Goal: Find specific page/section: Find specific page/section

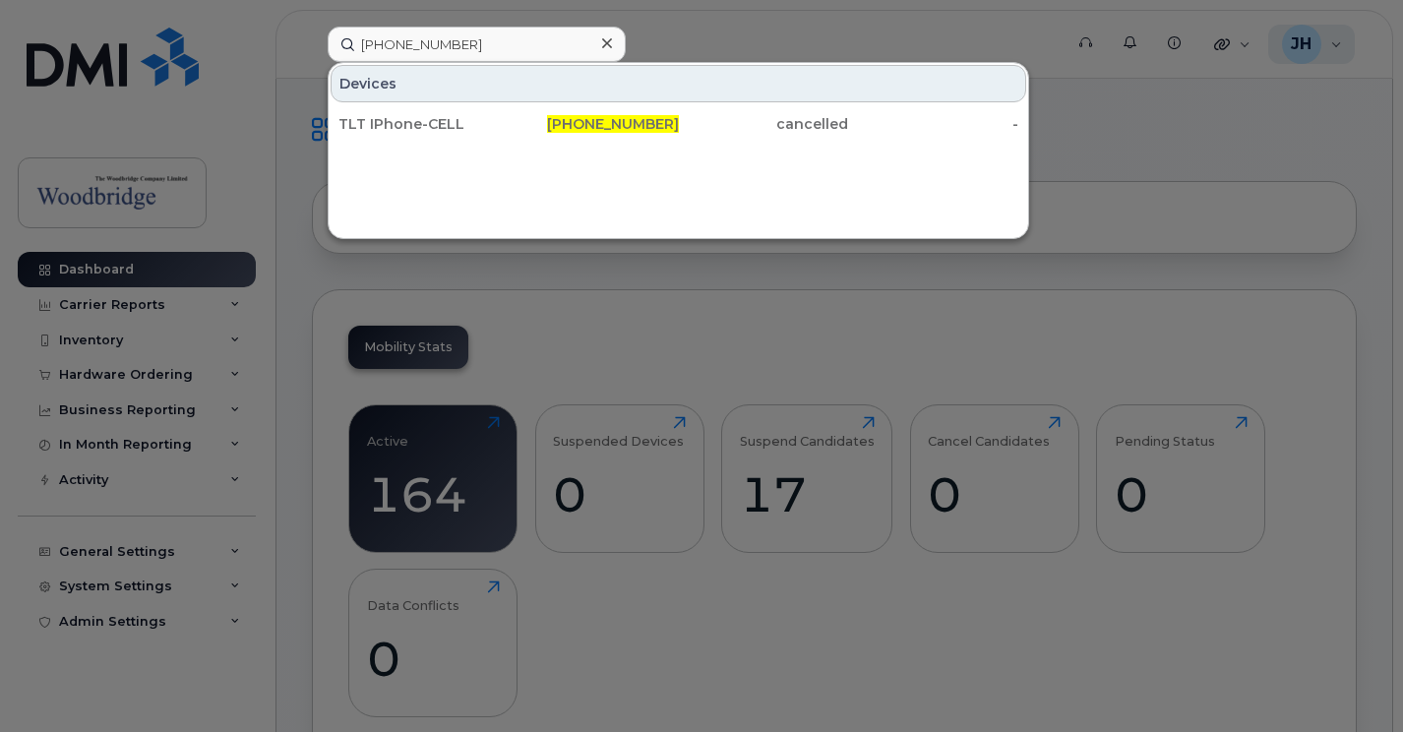
drag, startPoint x: 1305, startPoint y: 47, endPoint x: 1282, endPoint y: 47, distance: 22.6
click at [1305, 47] on div at bounding box center [701, 366] width 1403 height 732
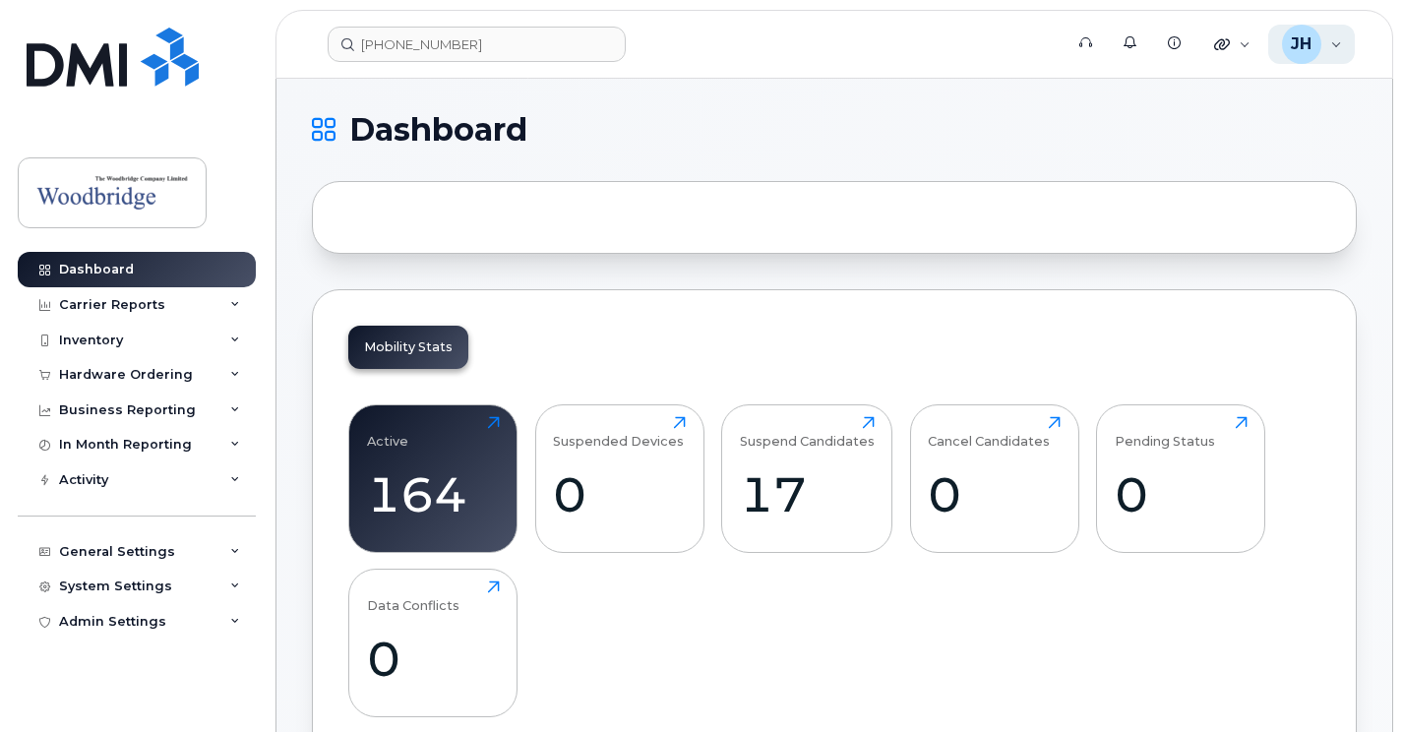
click at [1334, 47] on div "[PERSON_NAME] Wireless Admin" at bounding box center [1312, 44] width 88 height 39
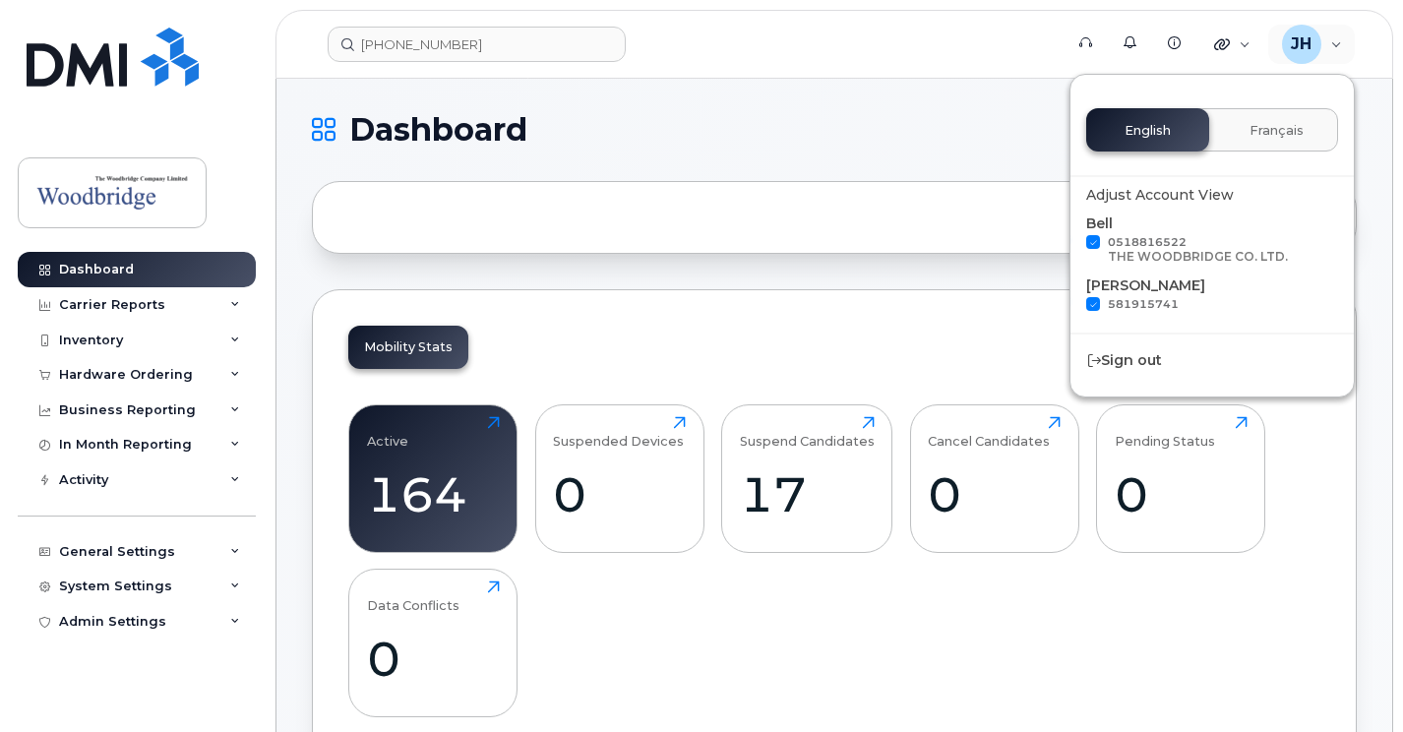
click at [1092, 243] on span at bounding box center [1093, 242] width 14 height 14
click at [1073, 243] on input "0518816522 THE WOODBRIDGE CO. LTD." at bounding box center [1068, 240] width 10 height 10
checkbox input "false"
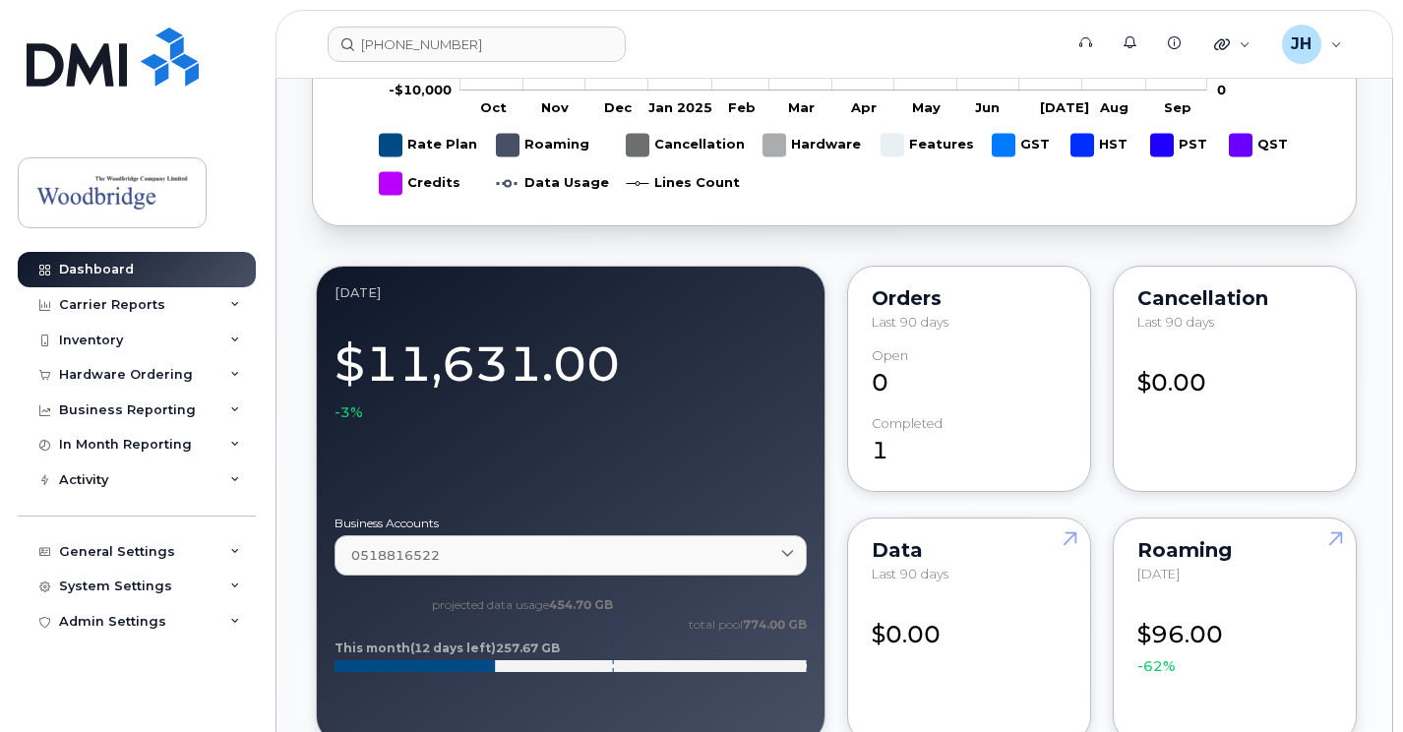
scroll to position [1181, 0]
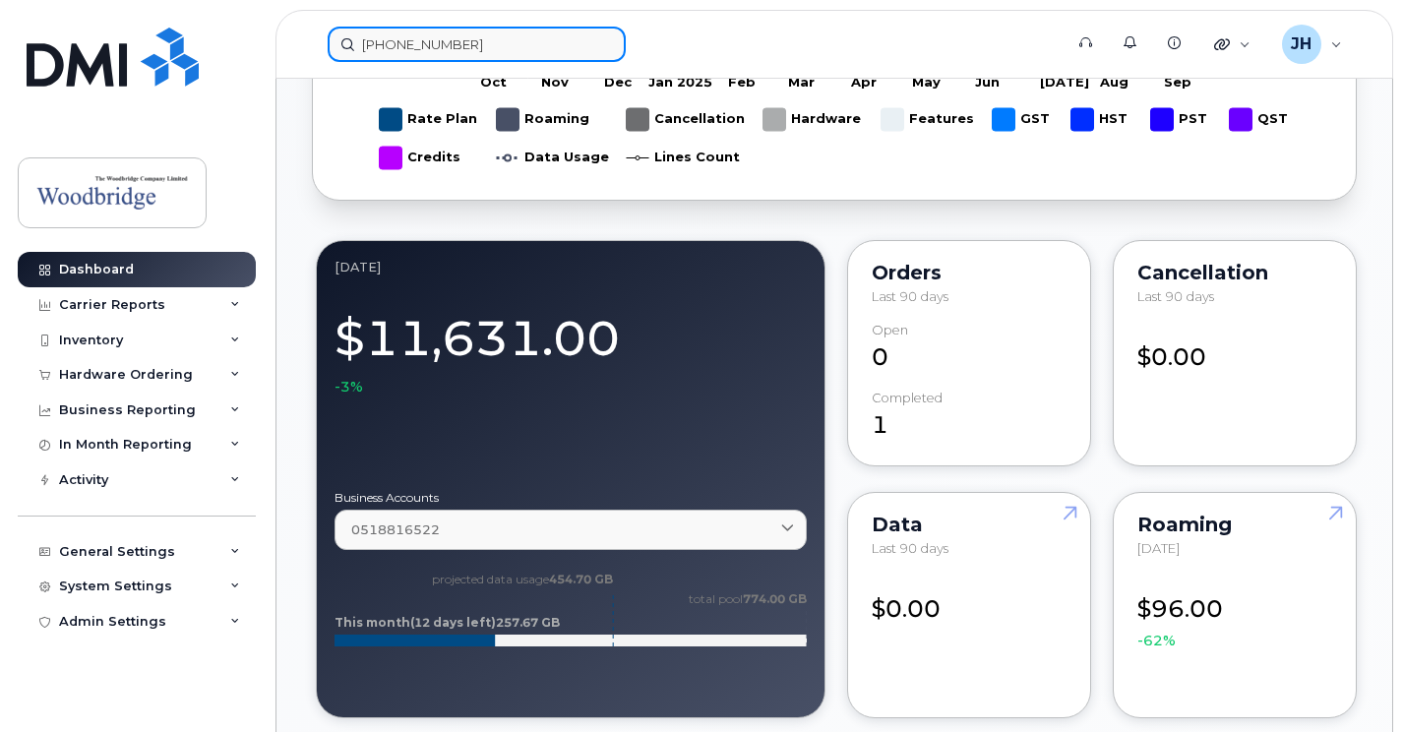
click at [390, 48] on input "[PHONE_NUMBER]" at bounding box center [477, 44] width 298 height 35
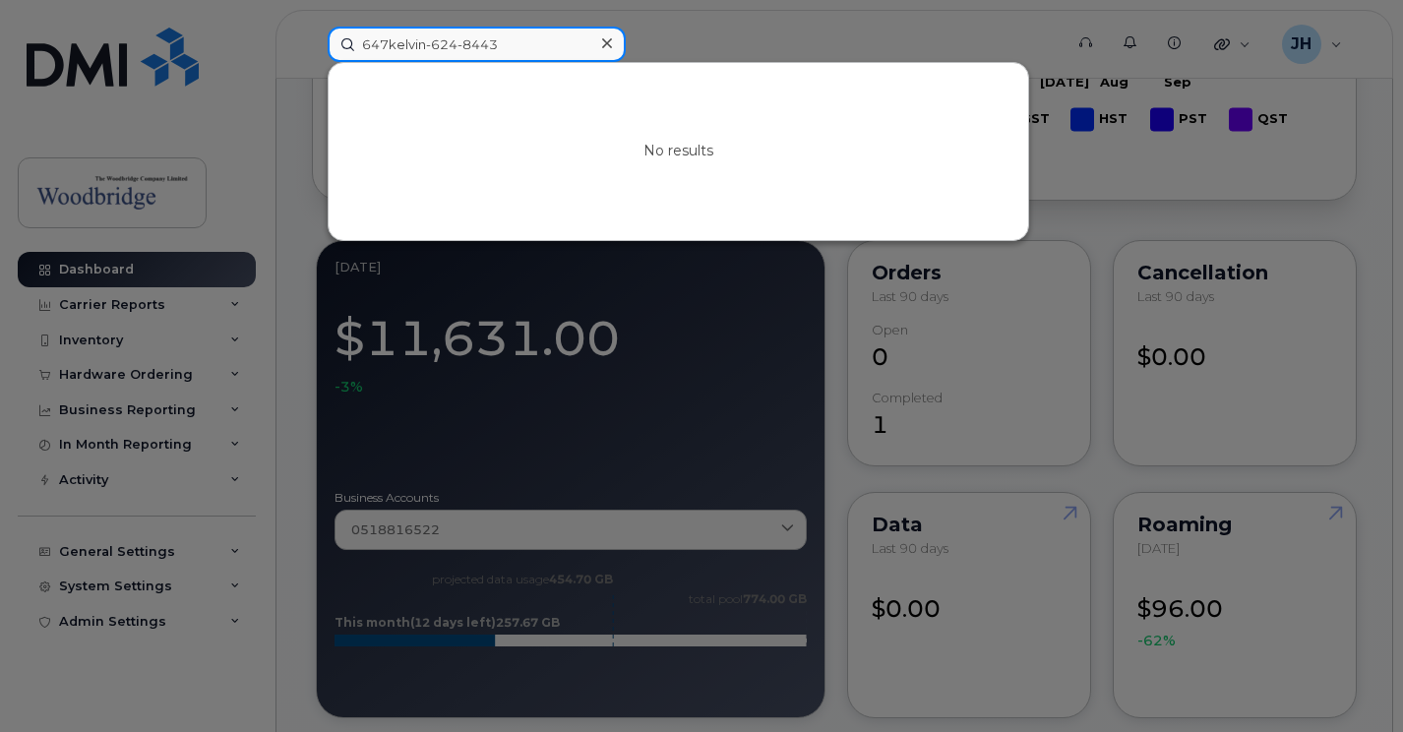
drag, startPoint x: 524, startPoint y: 47, endPoint x: 185, endPoint y: 6, distance: 341.0
click at [312, 27] on div "647kelvin-624-8443 No results" at bounding box center [689, 44] width 754 height 35
type input "647kelvin-624-8443"
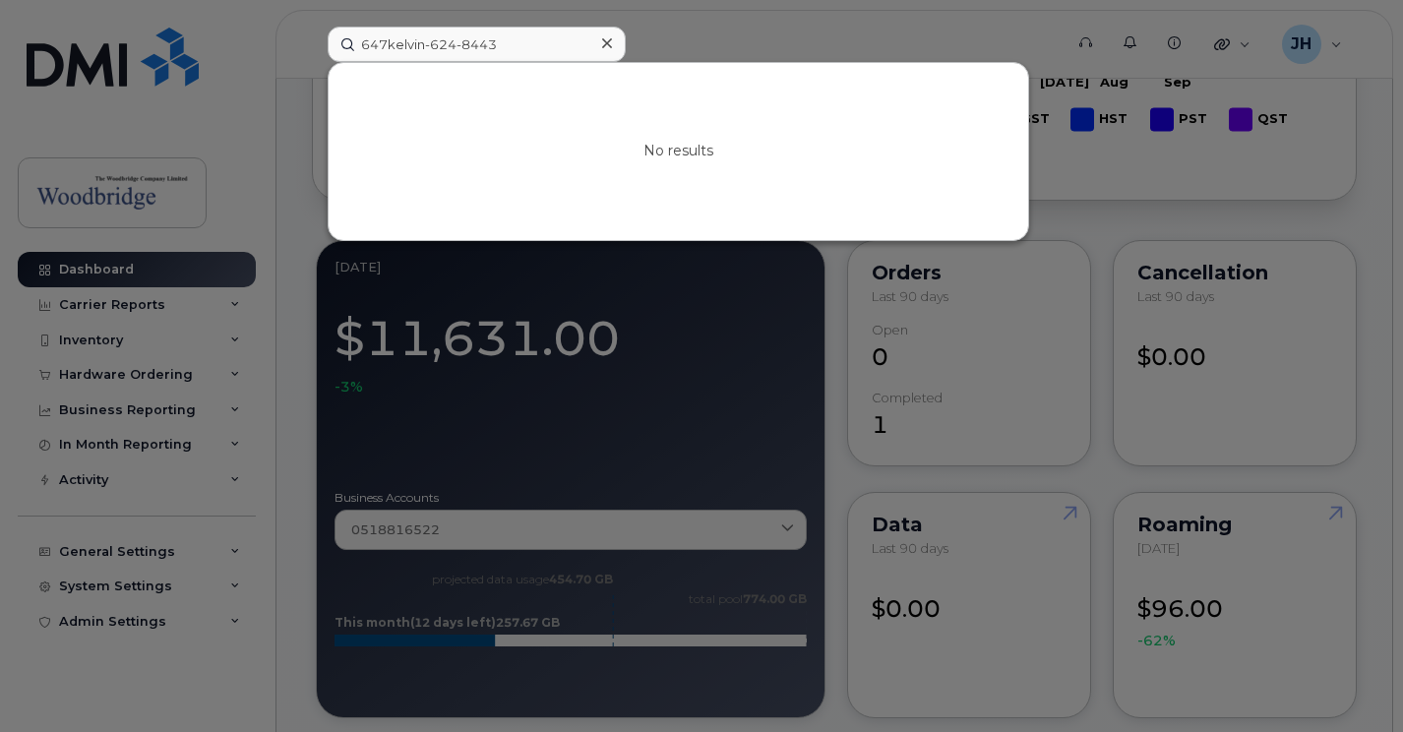
click at [610, 44] on icon at bounding box center [607, 43] width 10 height 16
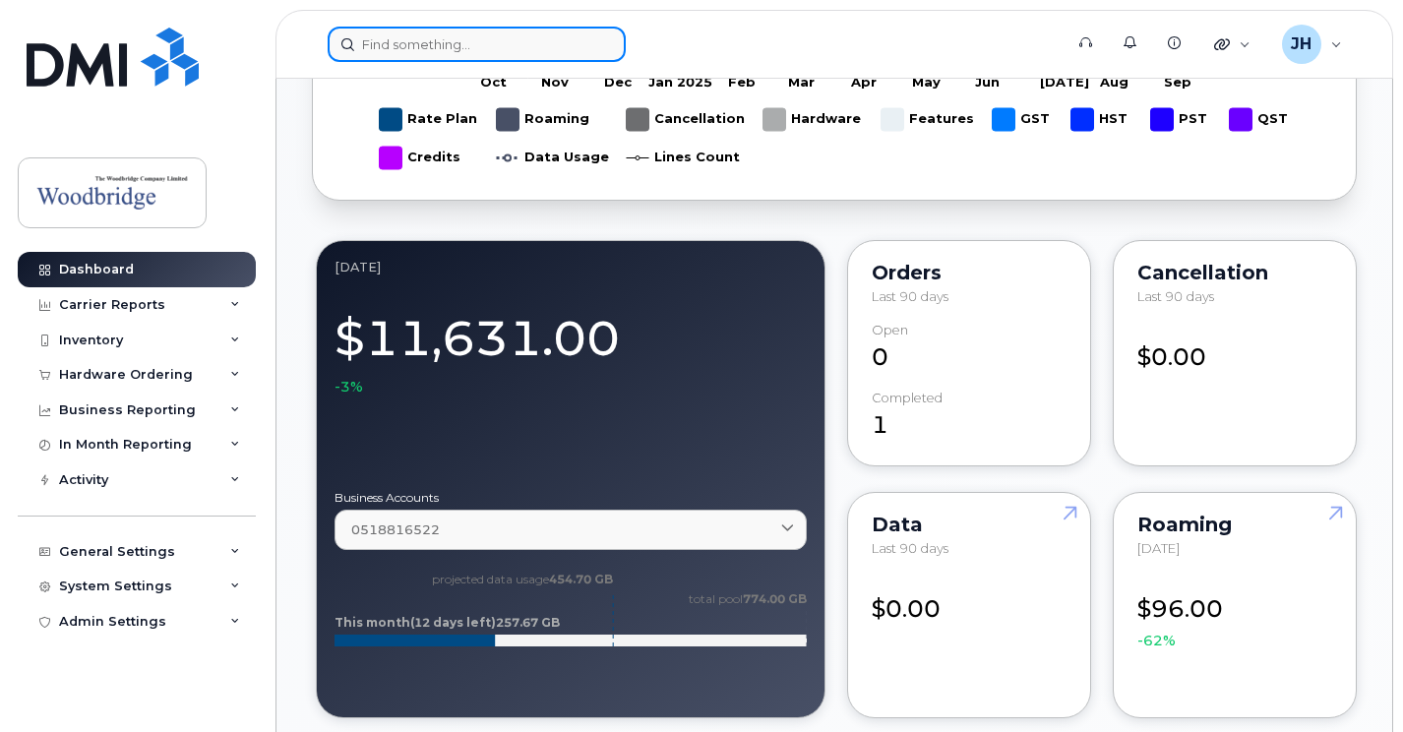
click at [463, 42] on input at bounding box center [477, 44] width 298 height 35
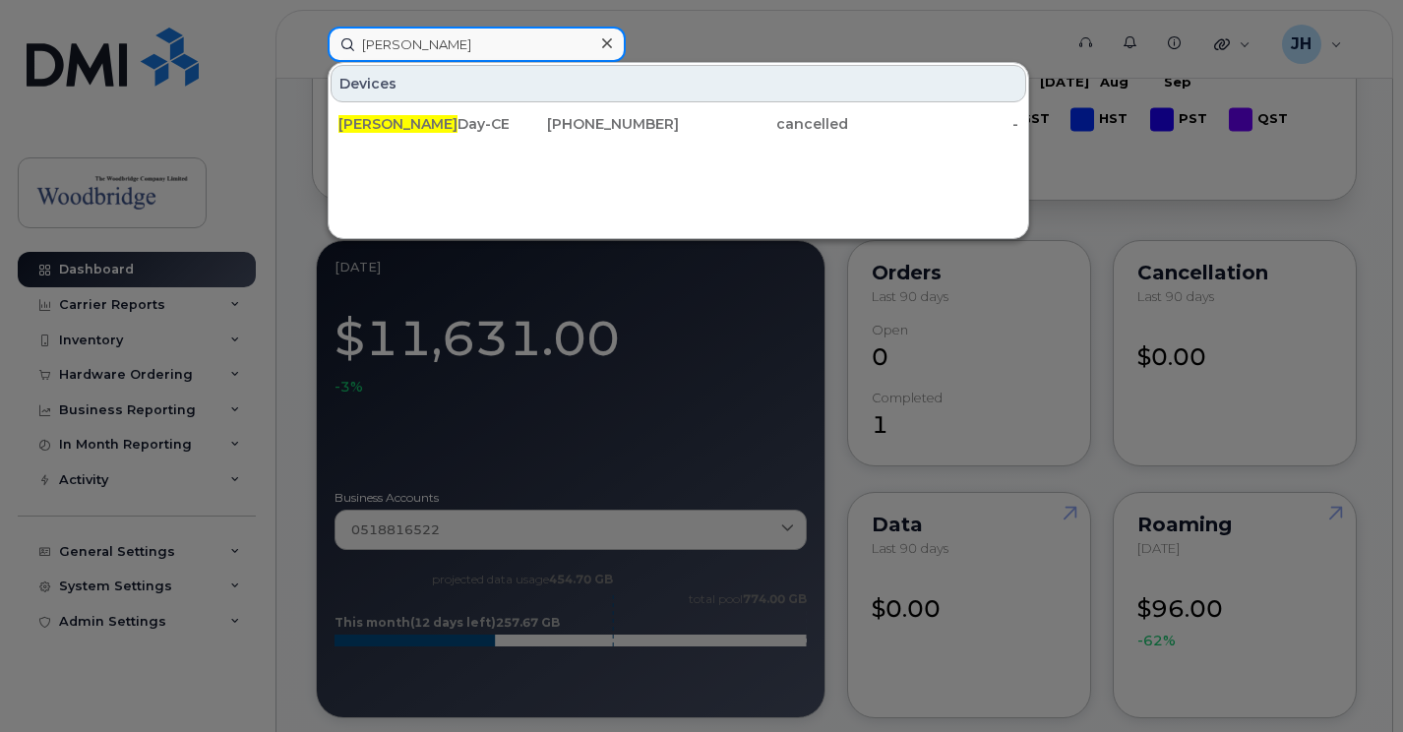
type input "[PERSON_NAME]"
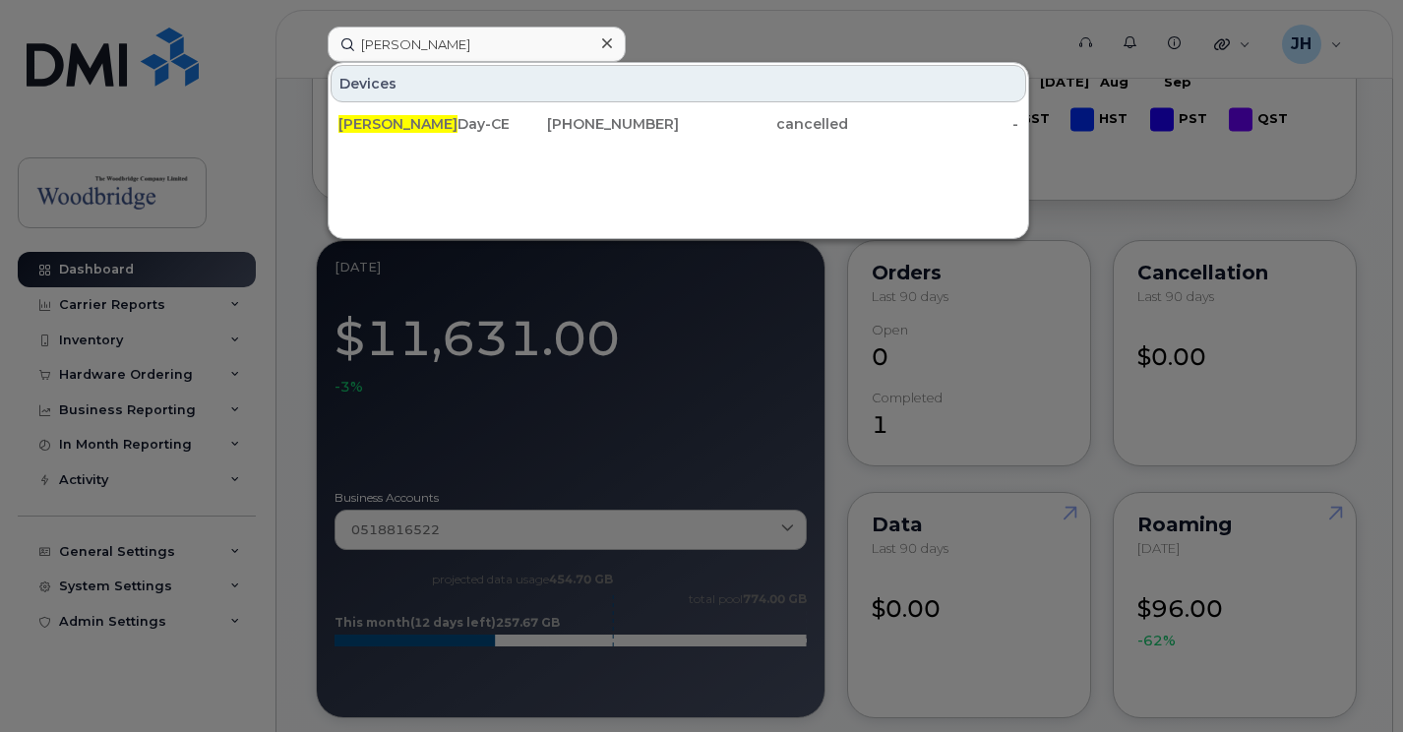
click at [604, 48] on icon at bounding box center [607, 43] width 10 height 16
